Goal: Transaction & Acquisition: Purchase product/service

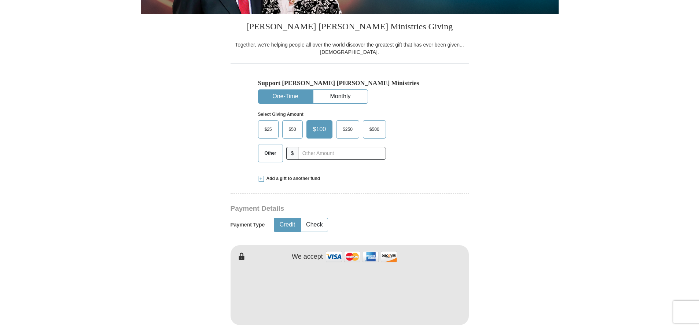
scroll to position [171, 0]
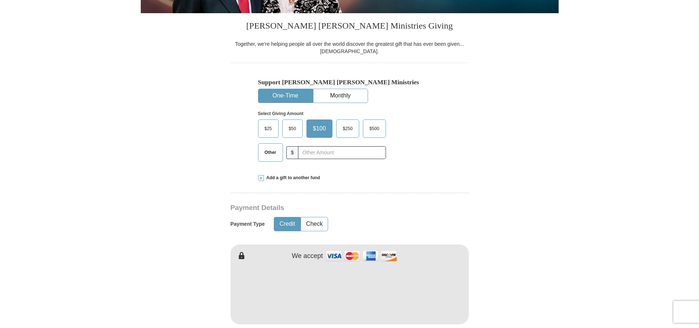
click at [274, 177] on span "Add a gift to another fund" at bounding box center [292, 178] width 56 height 6
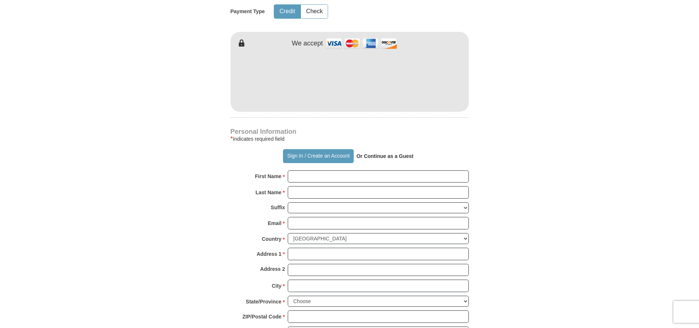
scroll to position [530, 0]
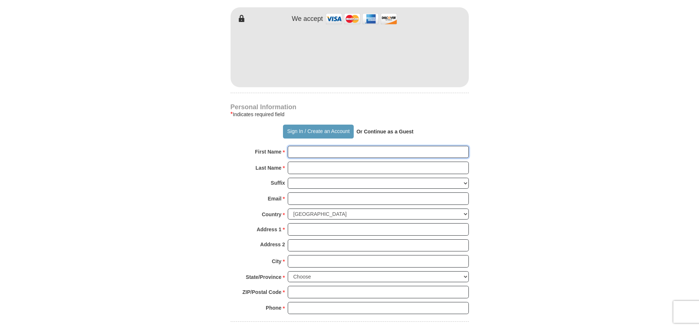
click at [297, 146] on input "First Name *" at bounding box center [378, 152] width 181 height 12
type input "[PERSON_NAME] & [PERSON_NAME]"
click at [300, 162] on input "Last Name *" at bounding box center [378, 167] width 181 height 12
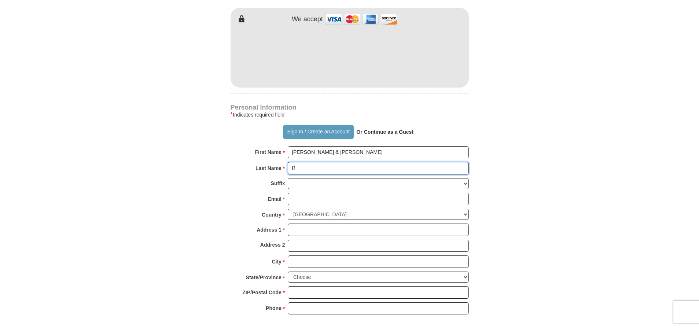
type input "Rockwood"
click at [296, 194] on input "Email *" at bounding box center [378, 199] width 181 height 12
type input "[EMAIL_ADDRESS][DOMAIN_NAME]"
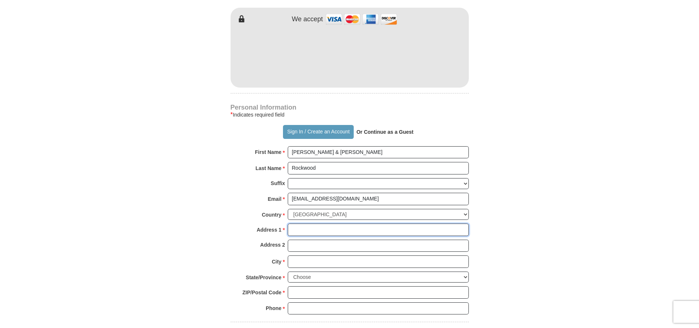
type input "[STREET_ADDRESS]"
type input "Ypsilanti"
select select "MI"
type input "48198-3288"
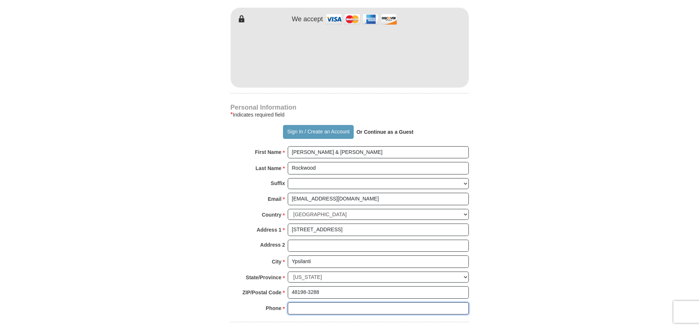
type input "2482073643"
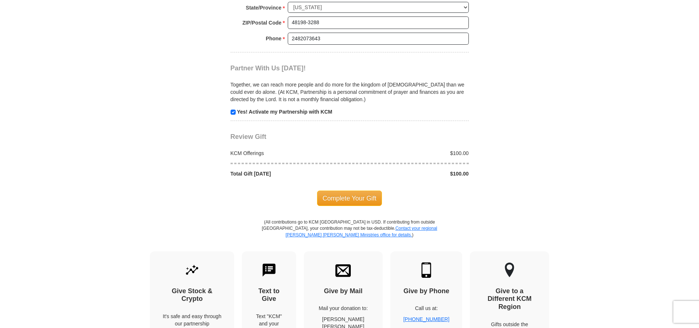
scroll to position [818, 0]
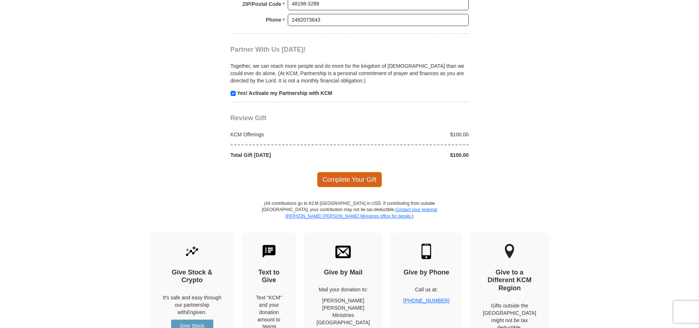
click at [350, 172] on span "Complete Your Gift" at bounding box center [349, 179] width 65 height 15
